Goal: Task Accomplishment & Management: Use online tool/utility

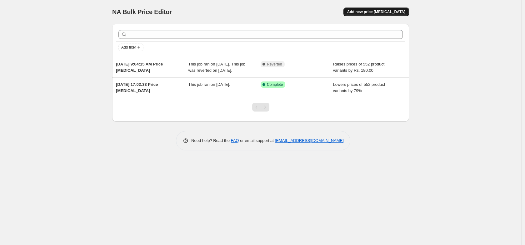
click at [380, 10] on span "Add new price [MEDICAL_DATA]" at bounding box center [376, 11] width 58 height 5
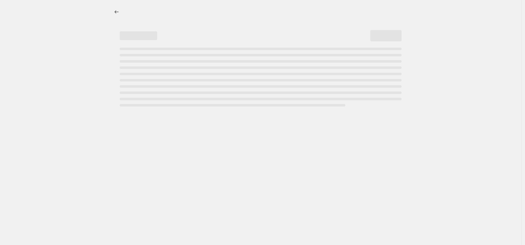
select select "percentage"
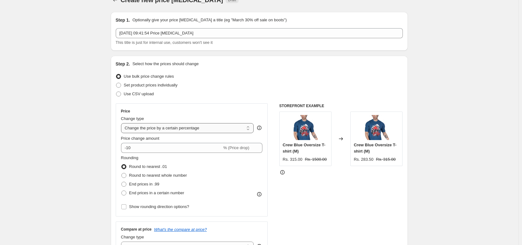
scroll to position [12, 0]
click at [165, 128] on select "Change the price to a certain amount Change the price by a certain amount Chang…" at bounding box center [187, 128] width 133 height 10
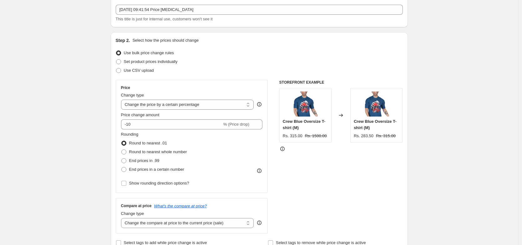
scroll to position [36, 0]
click at [223, 106] on select "Change the price to a certain amount Change the price by a certain amount Chang…" at bounding box center [187, 104] width 133 height 10
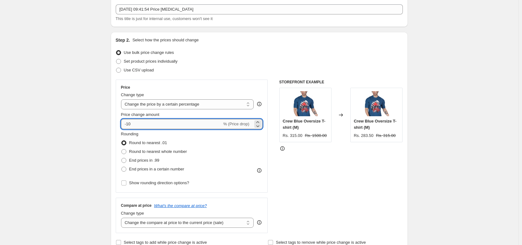
click at [202, 123] on input "-10" at bounding box center [171, 124] width 101 height 10
click at [202, 124] on input "-10" at bounding box center [171, 124] width 101 height 10
type input "150"
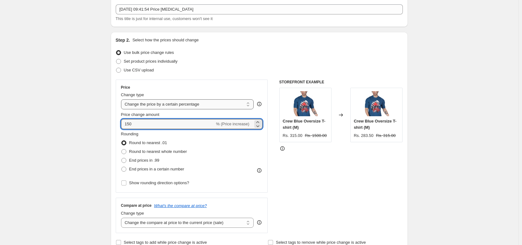
click at [198, 103] on select "Change the price to a certain amount Change the price by a certain amount Chang…" at bounding box center [187, 104] width 133 height 10
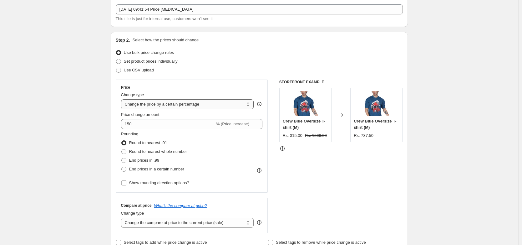
select select "to"
type input "80.00"
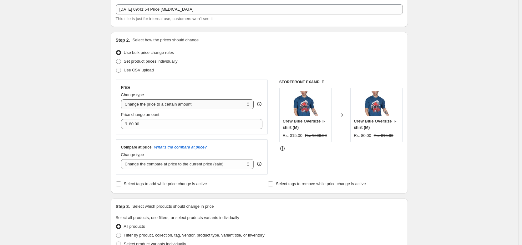
click at [192, 101] on select "Change the price to a certain amount Change the price by a certain amount Chang…" at bounding box center [187, 104] width 133 height 10
select select "by"
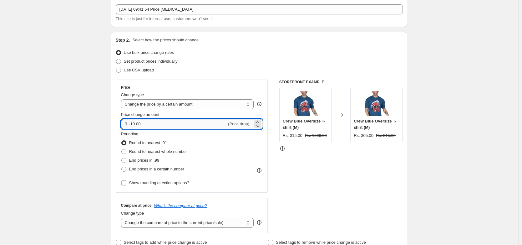
click at [170, 123] on input "-10.00" at bounding box center [178, 124] width 98 height 10
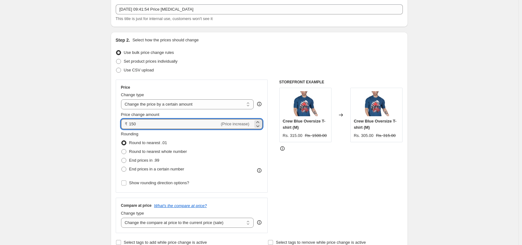
type input "150.00"
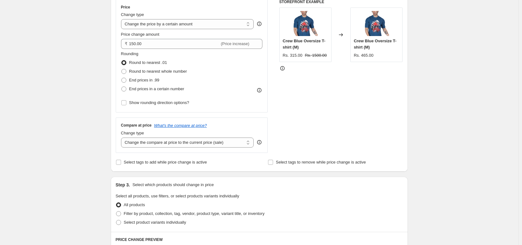
scroll to position [116, 0]
click at [232, 141] on select "Change the compare at price to the current price (sale) Change the compare at p…" at bounding box center [187, 142] width 133 height 10
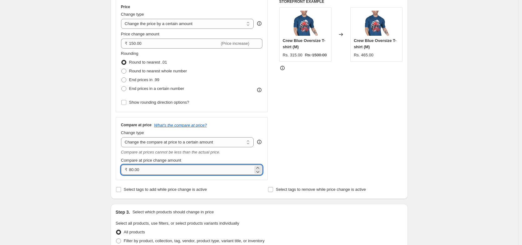
click at [158, 170] on input "80.00" at bounding box center [191, 169] width 124 height 10
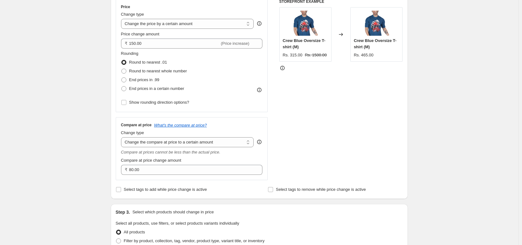
click at [159, 148] on div "Compare at price What's the compare at price? Change type Change the compare at…" at bounding box center [192, 148] width 142 height 52
click at [159, 145] on select "Change the compare at price to the current price (sale) Change the compare at p…" at bounding box center [187, 142] width 133 height 10
select select "by"
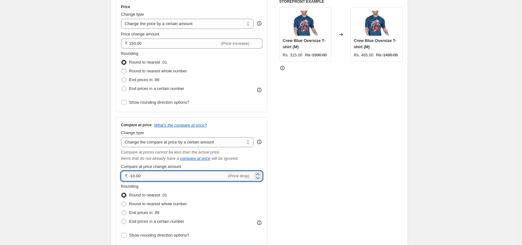
click at [147, 176] on input "-10.00" at bounding box center [178, 176] width 98 height 10
type input "150.00"
click at [87, 117] on div "Create new price [MEDICAL_DATA]. This page is ready Create new price [MEDICAL_D…" at bounding box center [259, 244] width 518 height 720
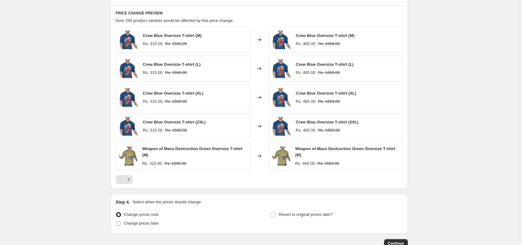
scroll to position [475, 0]
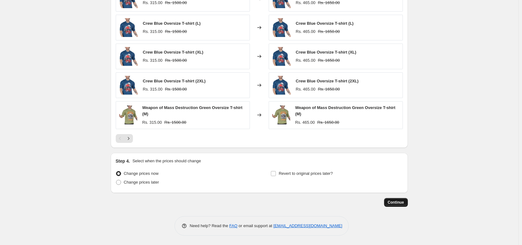
click at [394, 202] on span "Continue" at bounding box center [396, 202] width 16 height 5
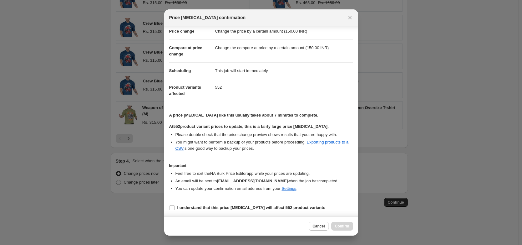
scroll to position [15, 0]
click at [172, 205] on input "I understand that this price [MEDICAL_DATA] will affect 552 product variants" at bounding box center [171, 206] width 5 height 5
checkbox input "true"
click at [336, 228] on button "Confirm" at bounding box center [342, 225] width 22 height 9
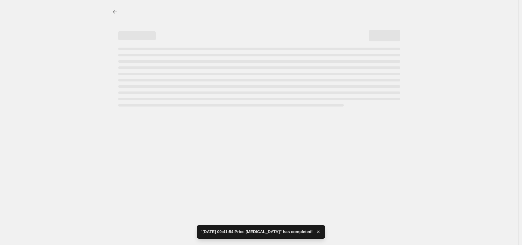
select select "by"
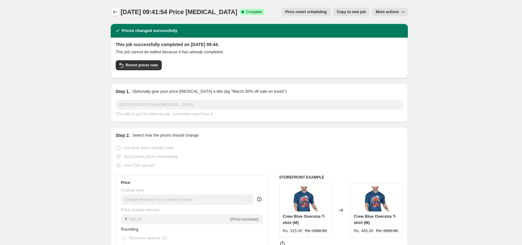
click at [116, 11] on icon "Price change jobs" at bounding box center [115, 12] width 6 height 6
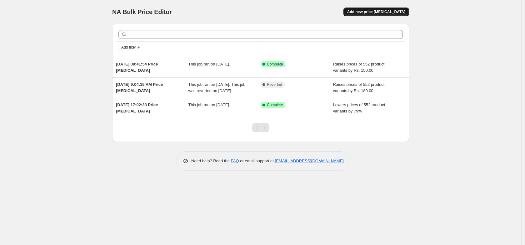
click at [385, 13] on span "Add new price [MEDICAL_DATA]" at bounding box center [376, 11] width 58 height 5
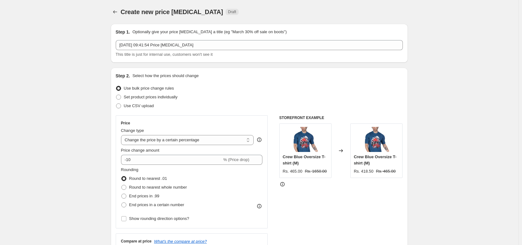
scroll to position [20, 0]
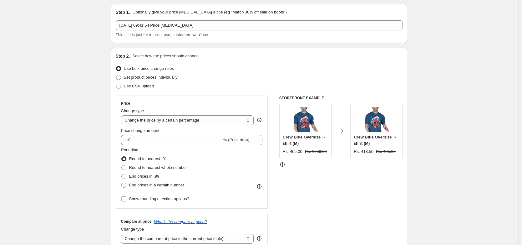
click at [183, 108] on div "Change type" at bounding box center [187, 111] width 133 height 6
click at [182, 116] on select "Change the price to a certain amount Change the price by a certain amount Chang…" at bounding box center [187, 120] width 133 height 10
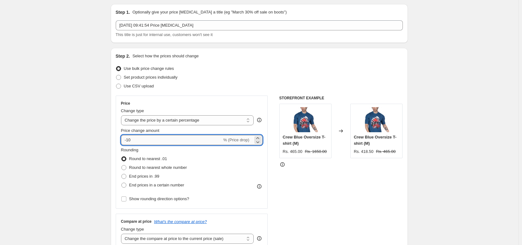
click at [178, 144] on input "-10" at bounding box center [171, 140] width 101 height 10
click at [179, 144] on input "-10" at bounding box center [171, 140] width 101 height 10
click at [184, 119] on select "Change the price to a certain amount Change the price by a certain amount Chang…" at bounding box center [187, 120] width 133 height 10
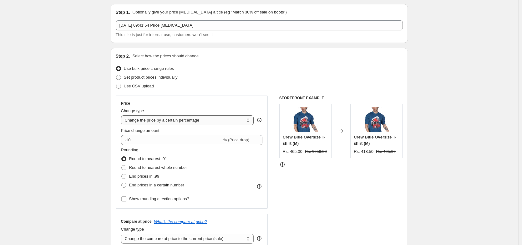
select select "by"
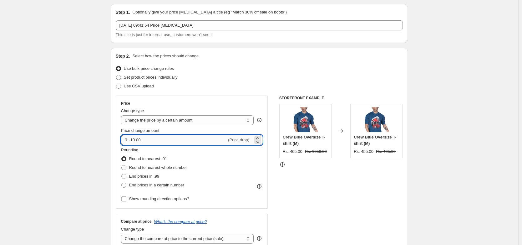
click at [176, 142] on input "-10.00" at bounding box center [178, 140] width 98 height 10
click at [176, 141] on input "-10.00" at bounding box center [178, 140] width 98 height 10
click at [178, 141] on input "-10.00" at bounding box center [178, 140] width 98 height 10
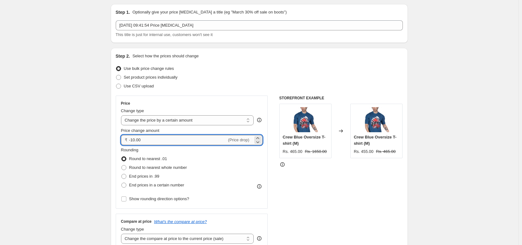
click at [178, 141] on input "-10.00" at bounding box center [178, 140] width 98 height 10
type input "30.00"
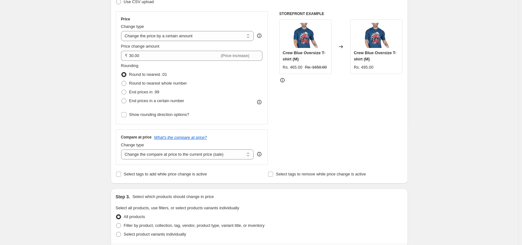
scroll to position [122, 0]
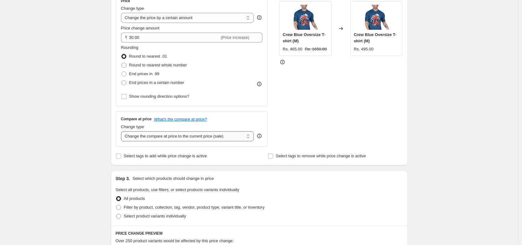
click at [160, 135] on select "Change the compare at price to the current price (sale) Change the compare at p…" at bounding box center [187, 136] width 133 height 10
select select "by"
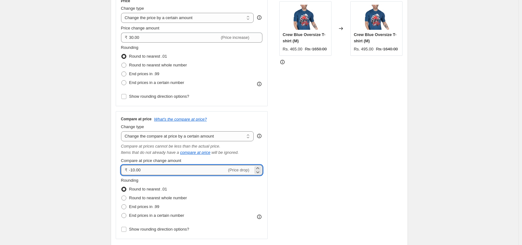
click at [141, 165] on input "-10.00" at bounding box center [178, 170] width 98 height 10
type input "30.00"
click at [98, 155] on div "Create new price [MEDICAL_DATA]. This page is ready Create new price [MEDICAL_D…" at bounding box center [259, 238] width 518 height 720
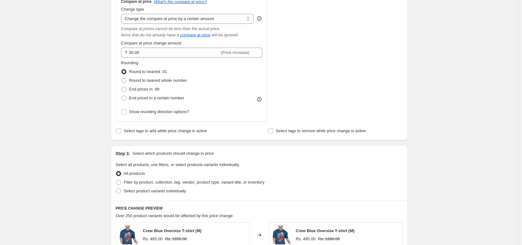
scroll to position [475, 0]
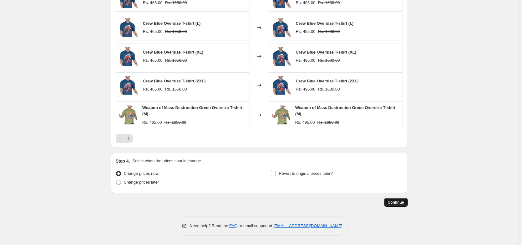
click at [403, 201] on span "Continue" at bounding box center [396, 202] width 16 height 5
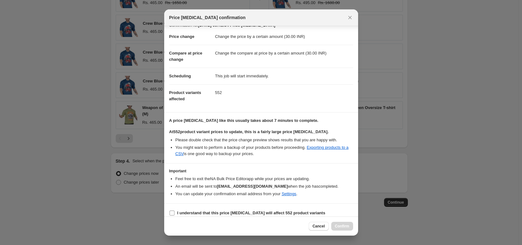
scroll to position [15, 0]
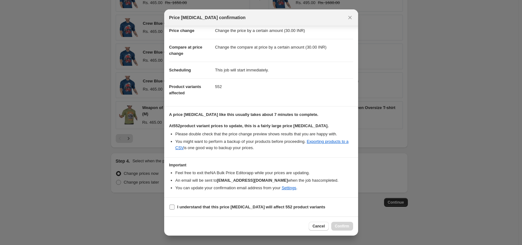
click at [206, 209] on b "I understand that this price [MEDICAL_DATA] will affect 552 product variants" at bounding box center [251, 206] width 148 height 5
click at [174, 209] on input "I understand that this price [MEDICAL_DATA] will affect 552 product variants" at bounding box center [171, 206] width 5 height 5
checkbox input "true"
click at [351, 228] on button "Confirm" at bounding box center [342, 225] width 22 height 9
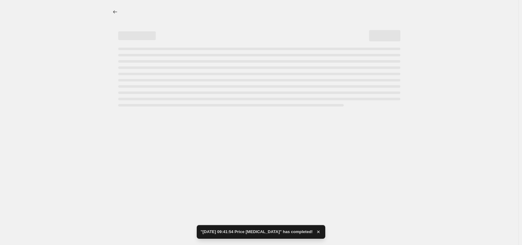
select select "by"
